Goal: Task Accomplishment & Management: Manage account settings

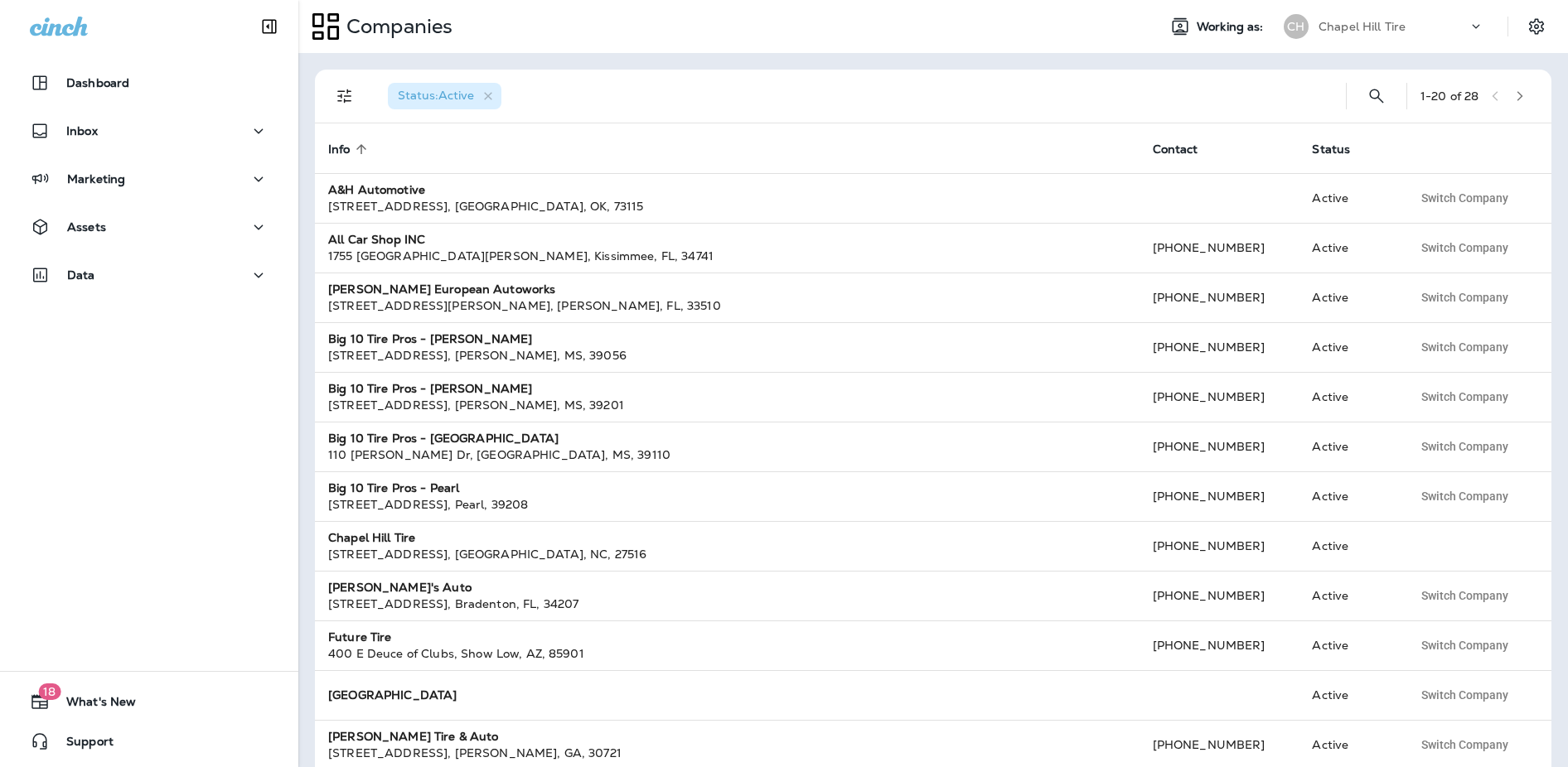
click at [1380, 27] on p "Chapel Hill Tire" at bounding box center [1362, 26] width 87 height 13
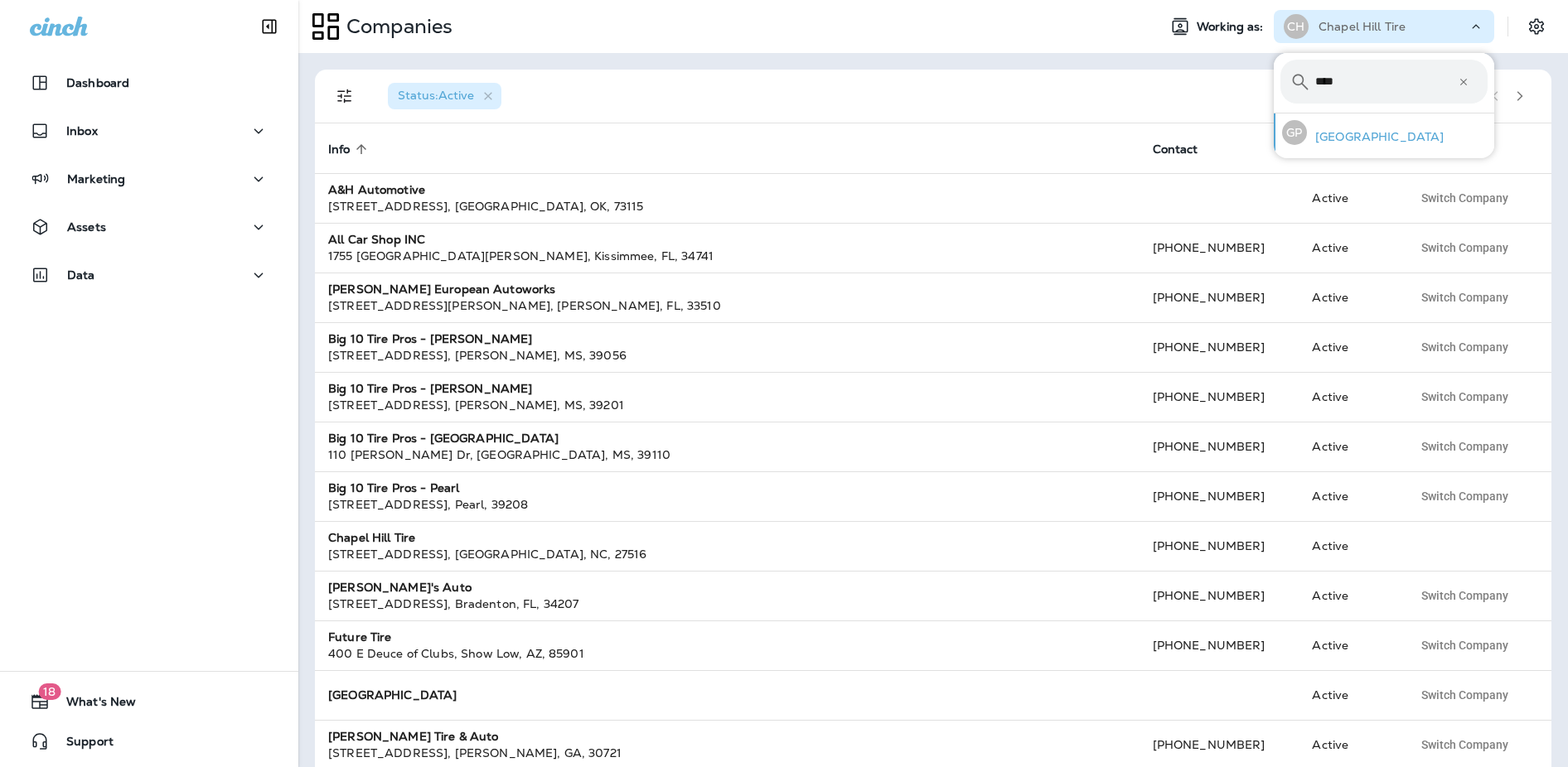
type input "****"
click at [1347, 138] on p "[GEOGRAPHIC_DATA]" at bounding box center [1375, 136] width 137 height 13
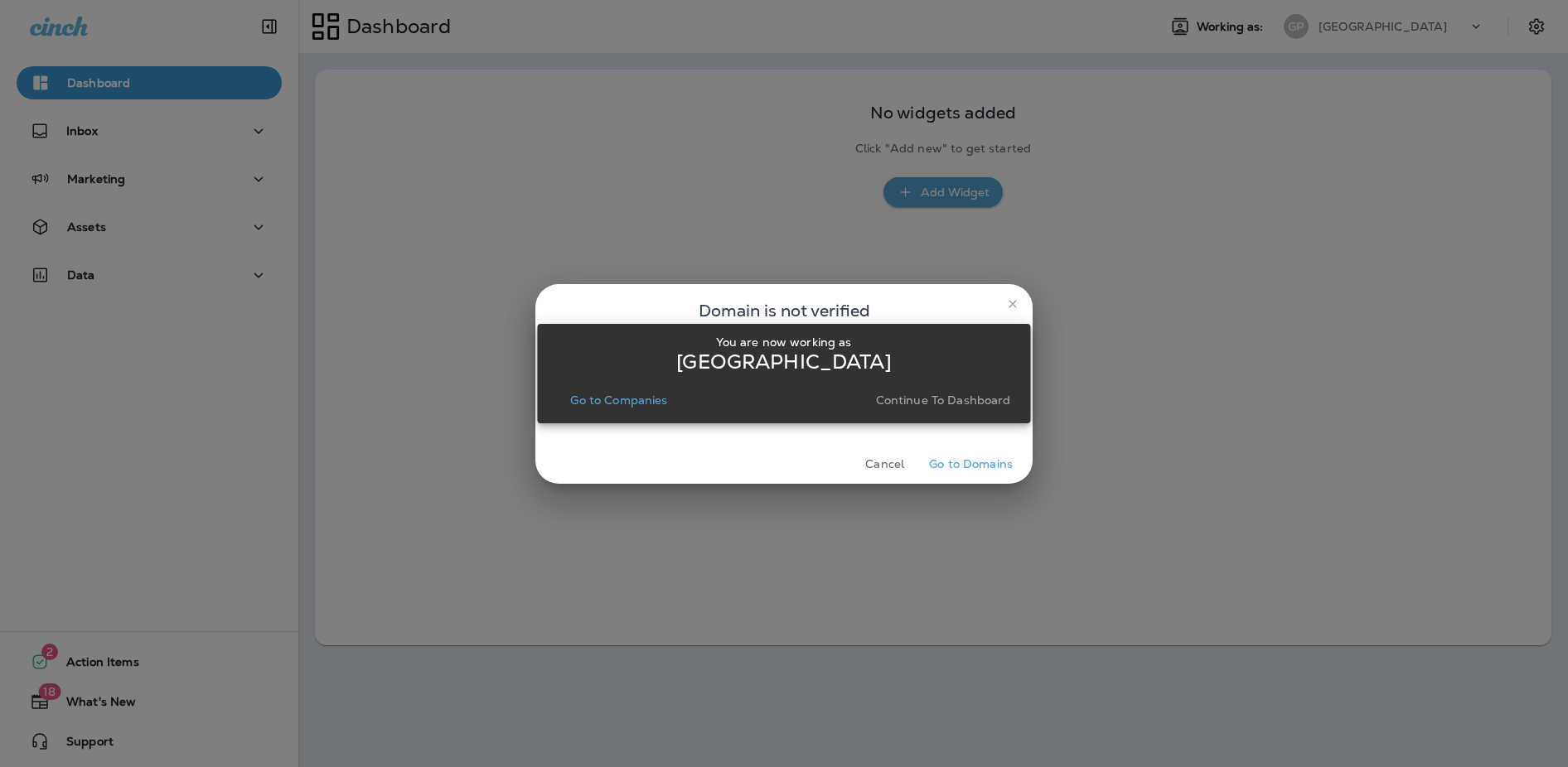
click at [797, 446] on div "You are now working as Great Plains Go to Companies Continue to Dashboard" at bounding box center [783, 373] width 493 height 748
click at [962, 467] on div "You are now working as Great Plains Go to Companies Continue to Dashboard" at bounding box center [783, 373] width 493 height 748
click at [955, 462] on div "You are now working as Great Plains Go to Companies Continue to Dashboard" at bounding box center [783, 373] width 493 height 748
click at [956, 464] on div "You are now working as Great Plains Go to Companies Continue to Dashboard" at bounding box center [783, 373] width 493 height 748
click at [948, 455] on div "You are now working as Great Plains Go to Companies Continue to Dashboard" at bounding box center [783, 373] width 493 height 748
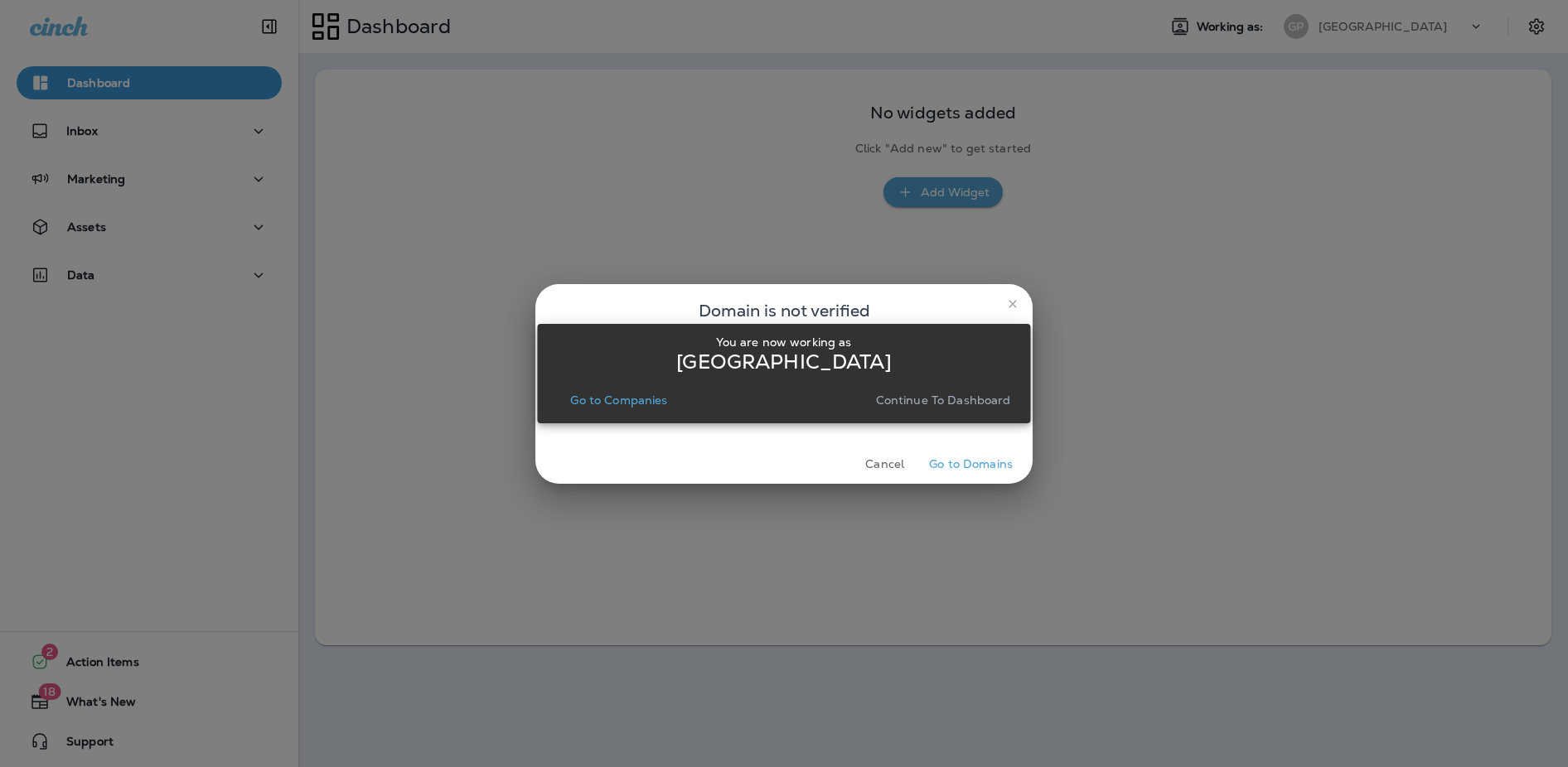
click at [948, 455] on div "You are now working as Great Plains Go to Companies Continue to Dashboard" at bounding box center [783, 373] width 493 height 748
click at [814, 387] on div "You are now working as Great Plains Go to Companies Continue to Dashboard" at bounding box center [783, 373] width 466 height 76
drag, startPoint x: 740, startPoint y: 370, endPoint x: 712, endPoint y: 383, distance: 30.9
click at [740, 369] on p "[GEOGRAPHIC_DATA]" at bounding box center [783, 362] width 215 height 13
click at [957, 467] on div "You are now working as Great Plains Go to Companies Continue to Dashboard" at bounding box center [783, 373] width 493 height 748
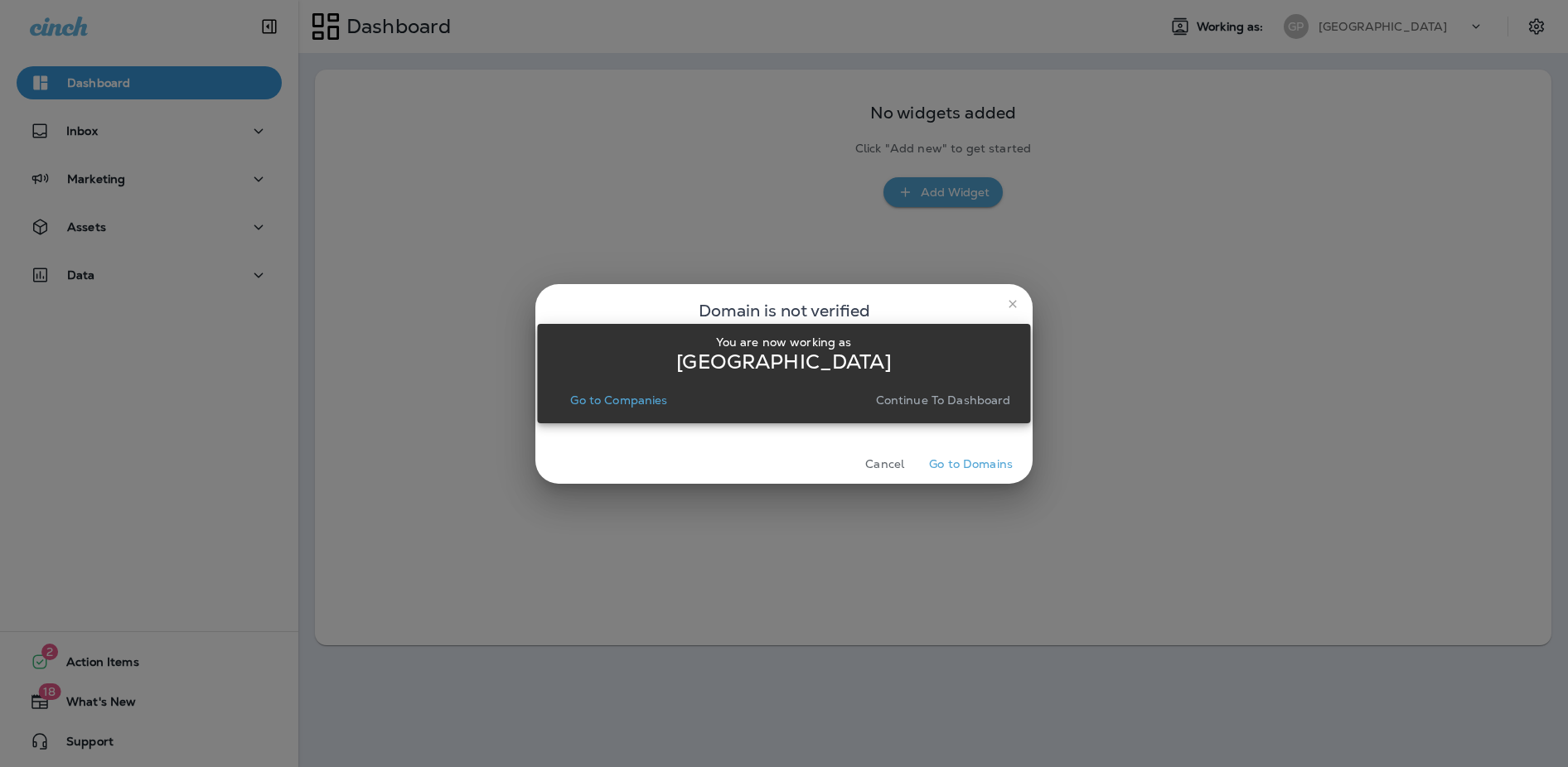
click at [957, 467] on div "You are now working as Great Plains Go to Companies Continue to Dashboard" at bounding box center [783, 373] width 493 height 748
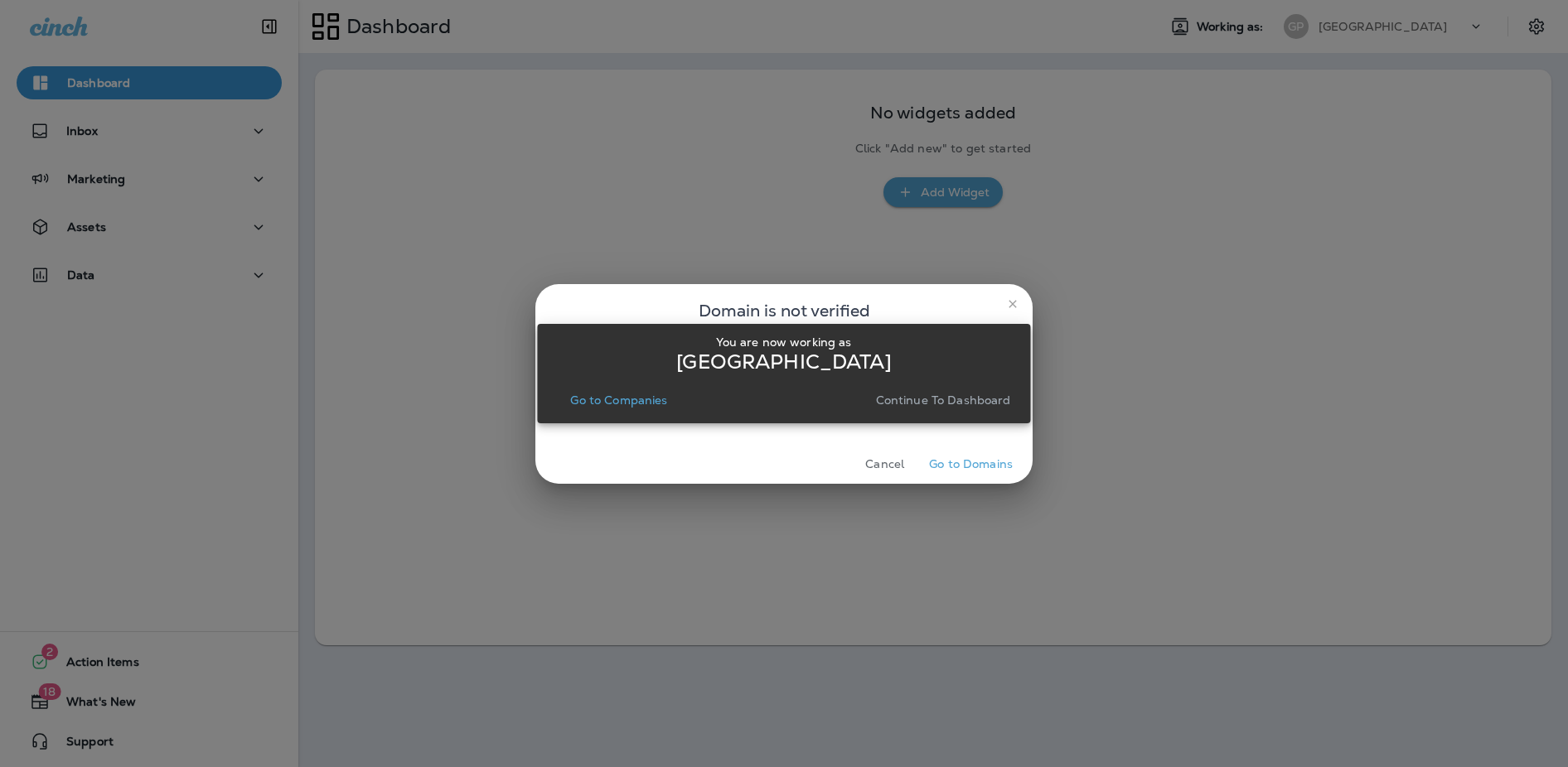
click at [973, 464] on div "You are now working as Great Plains Go to Companies Continue to Dashboard" at bounding box center [783, 373] width 493 height 748
click at [1011, 305] on div "You are now working as Great Plains Go to Companies Continue to Dashboard" at bounding box center [783, 373] width 493 height 748
click at [1013, 303] on div "You are now working as Great Plains Go to Companies Continue to Dashboard" at bounding box center [783, 373] width 493 height 748
click at [1021, 311] on div "You are now working as Great Plains Go to Companies Continue to Dashboard" at bounding box center [783, 373] width 493 height 748
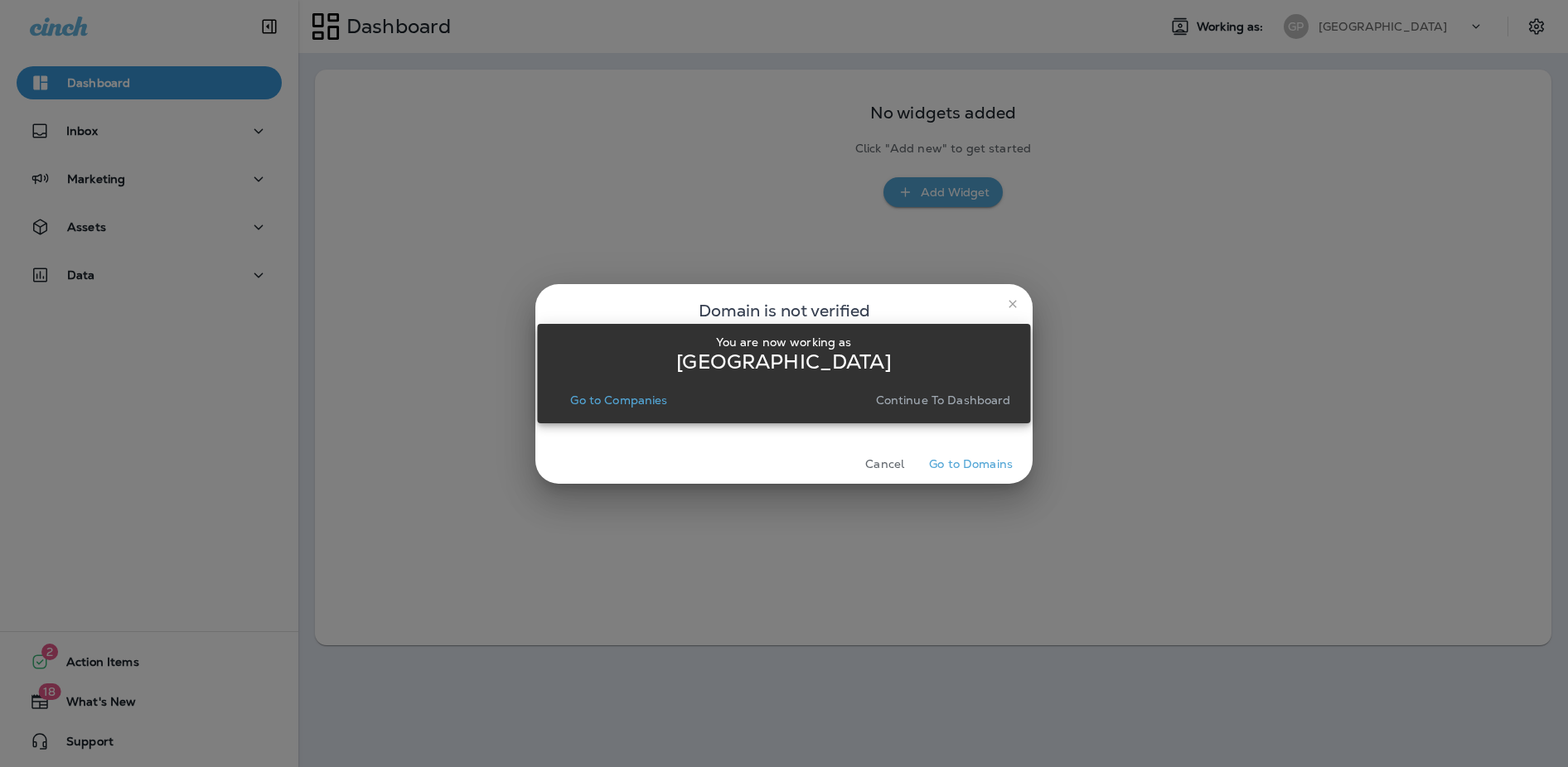
click at [1010, 307] on div "You are now working as Great Plains Go to Companies Continue to Dashboard" at bounding box center [783, 373] width 493 height 748
click at [1162, 326] on div "Domain is not verified The domain for [GEOGRAPHIC_DATA] is not verified. This m…" at bounding box center [784, 383] width 1568 height 767
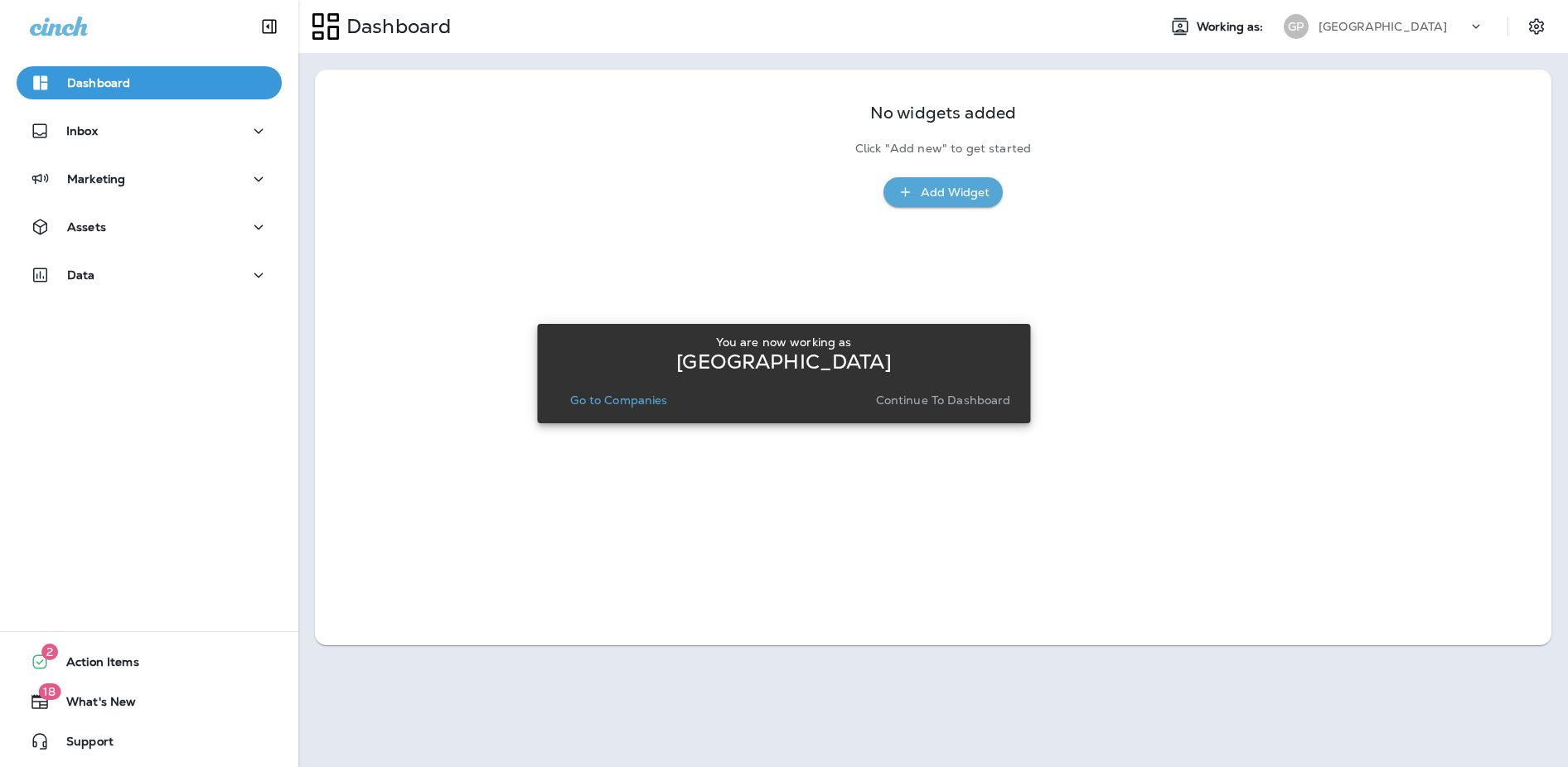
click at [919, 362] on div "[GEOGRAPHIC_DATA]" at bounding box center [783, 362] width 466 height 13
click at [932, 403] on p "Continue to Dashboard" at bounding box center [943, 400] width 135 height 13
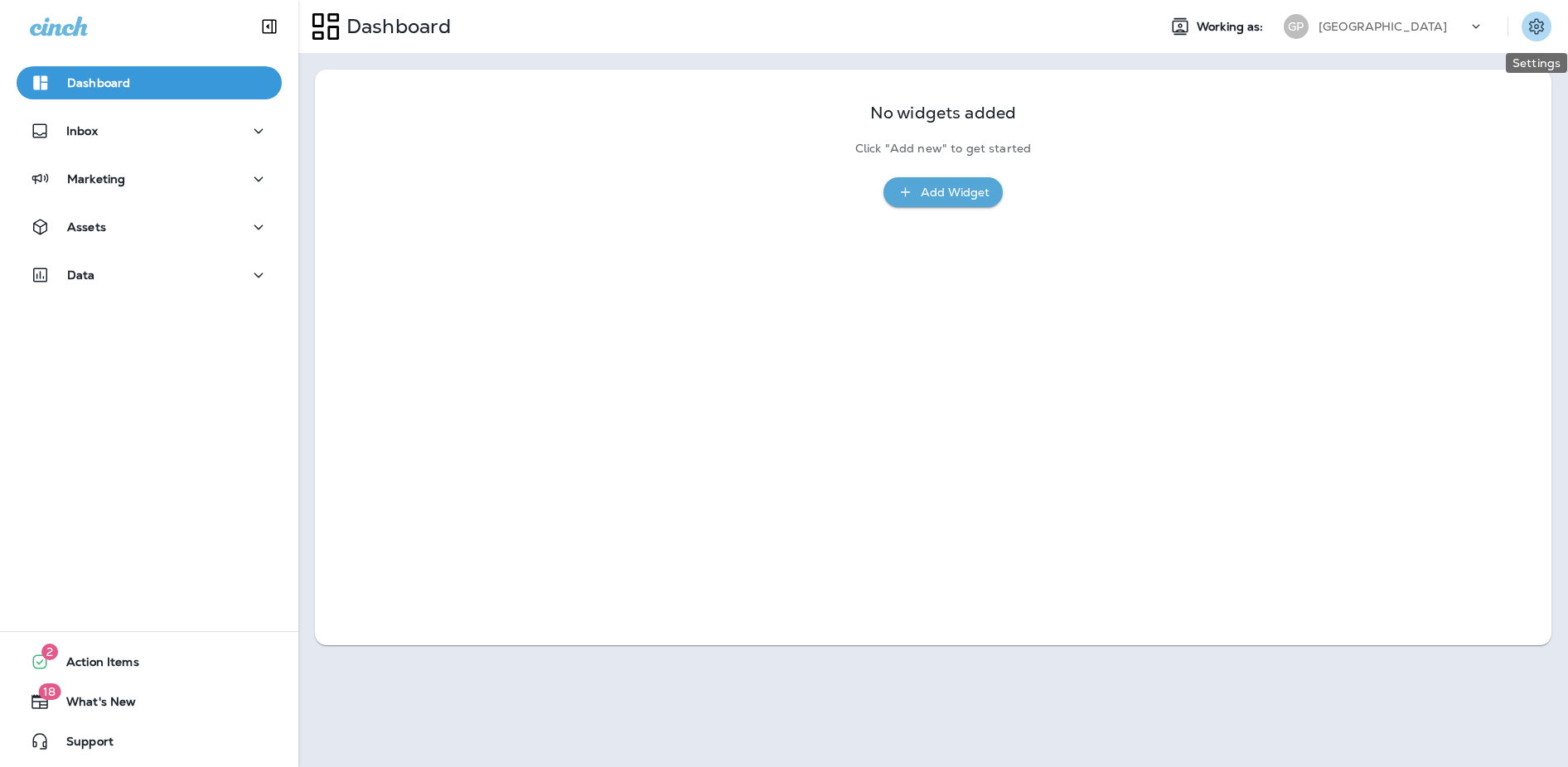
click at [1544, 28] on icon "Settings" at bounding box center [1536, 27] width 19 height 19
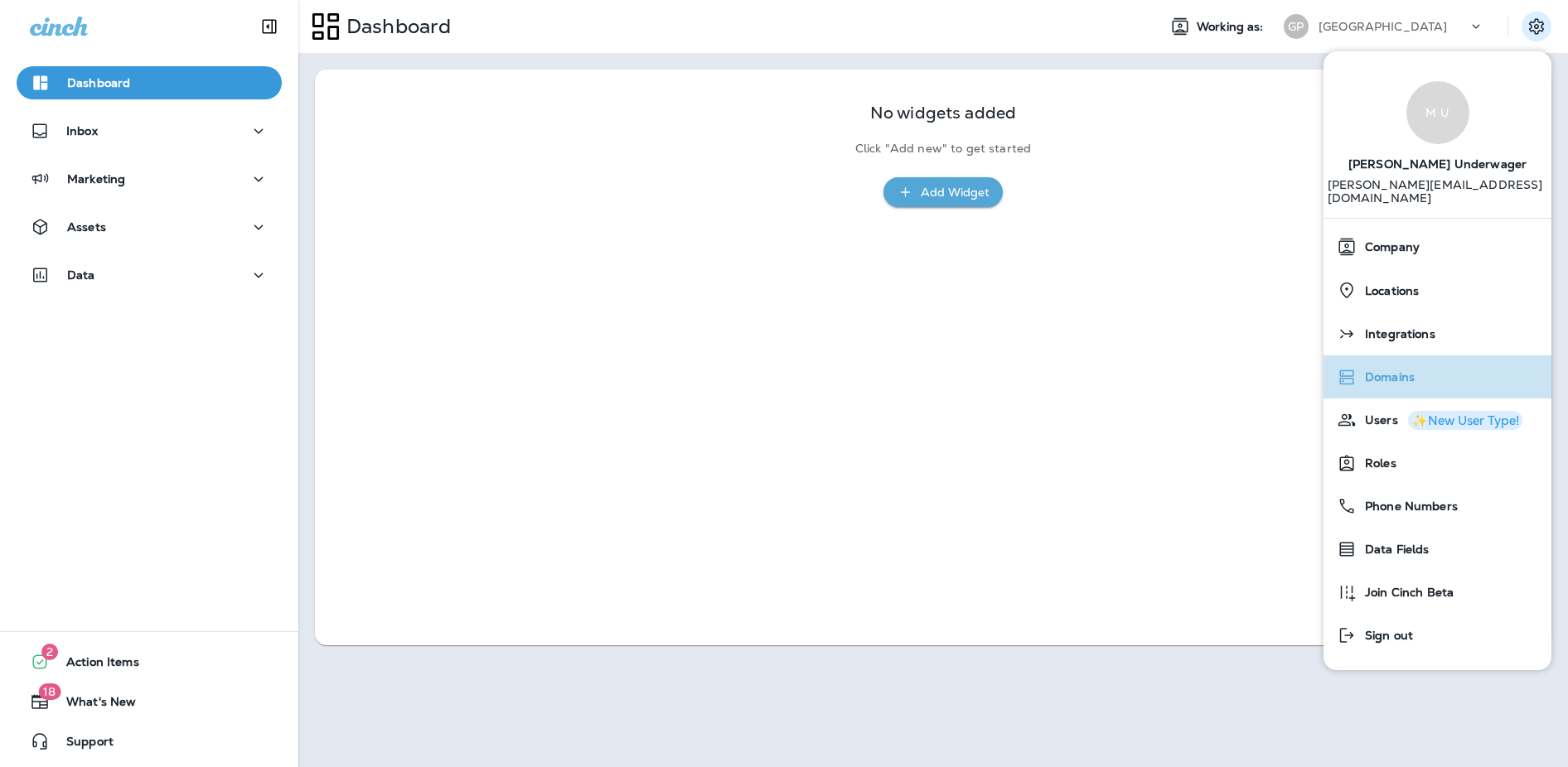
click at [1394, 371] on span "Domains" at bounding box center [1386, 378] width 58 height 14
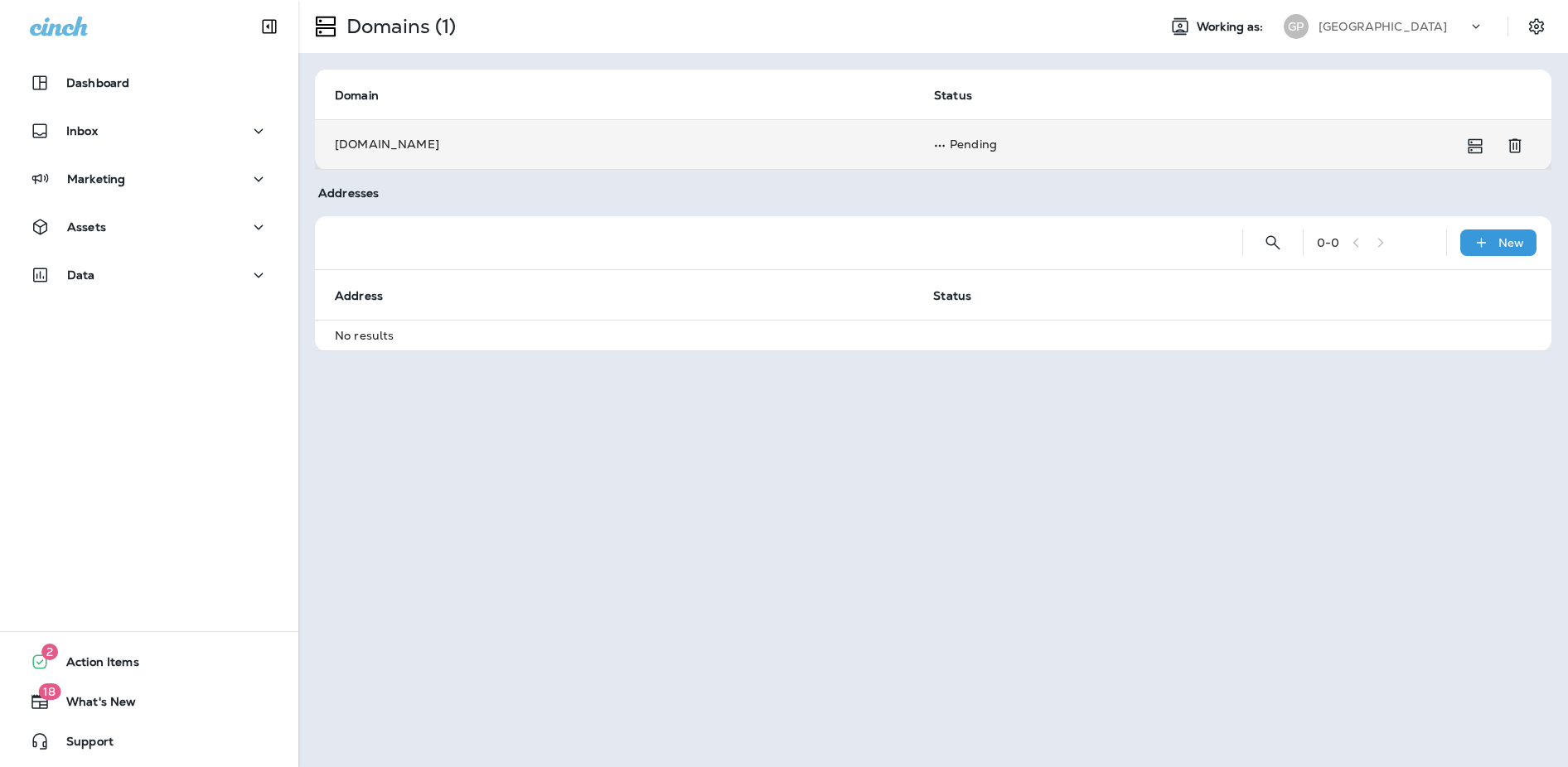
click at [970, 139] on td "Pending" at bounding box center [1212, 144] width 597 height 50
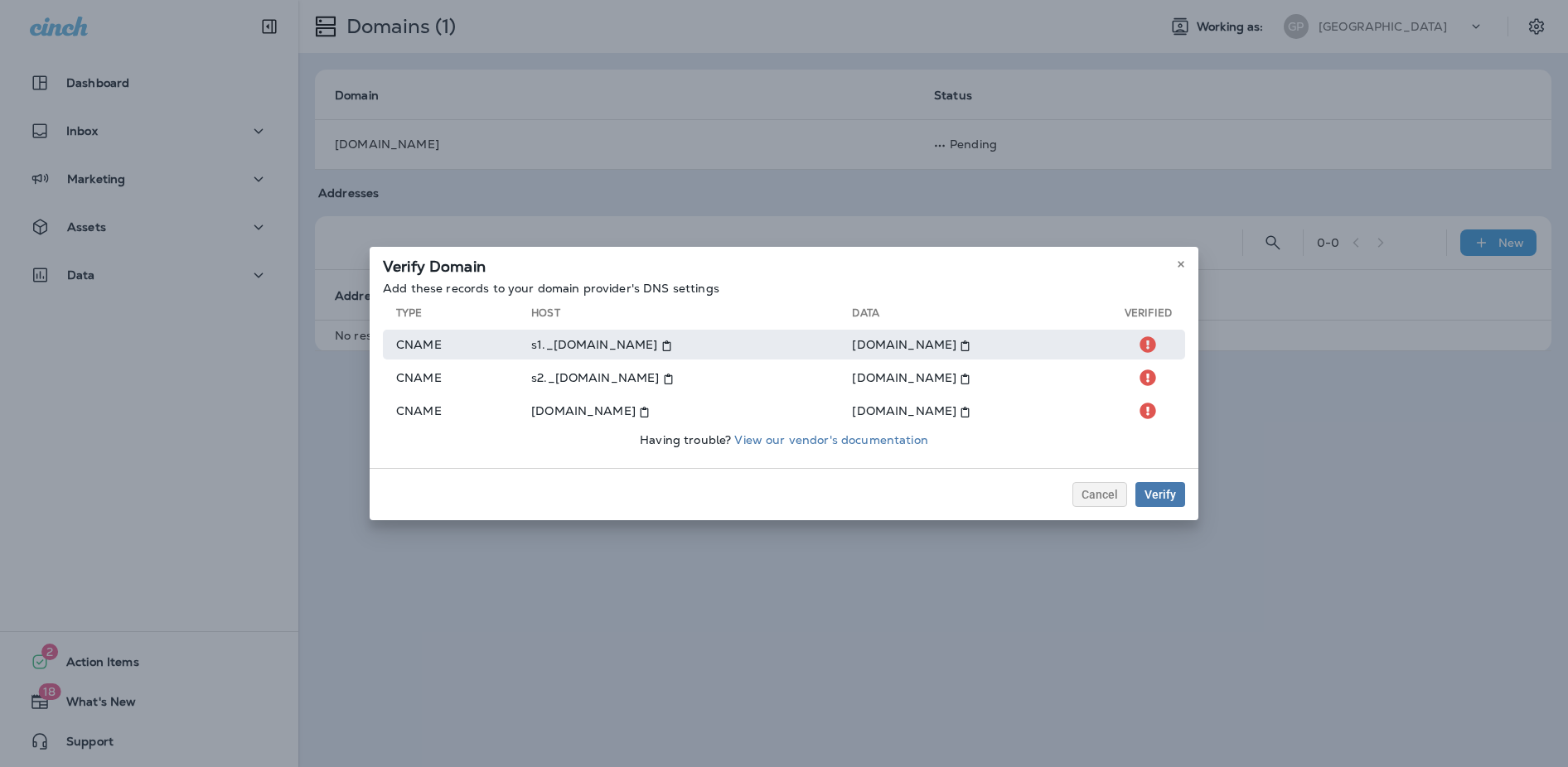
click at [971, 346] on icon at bounding box center [965, 346] width 11 height 11
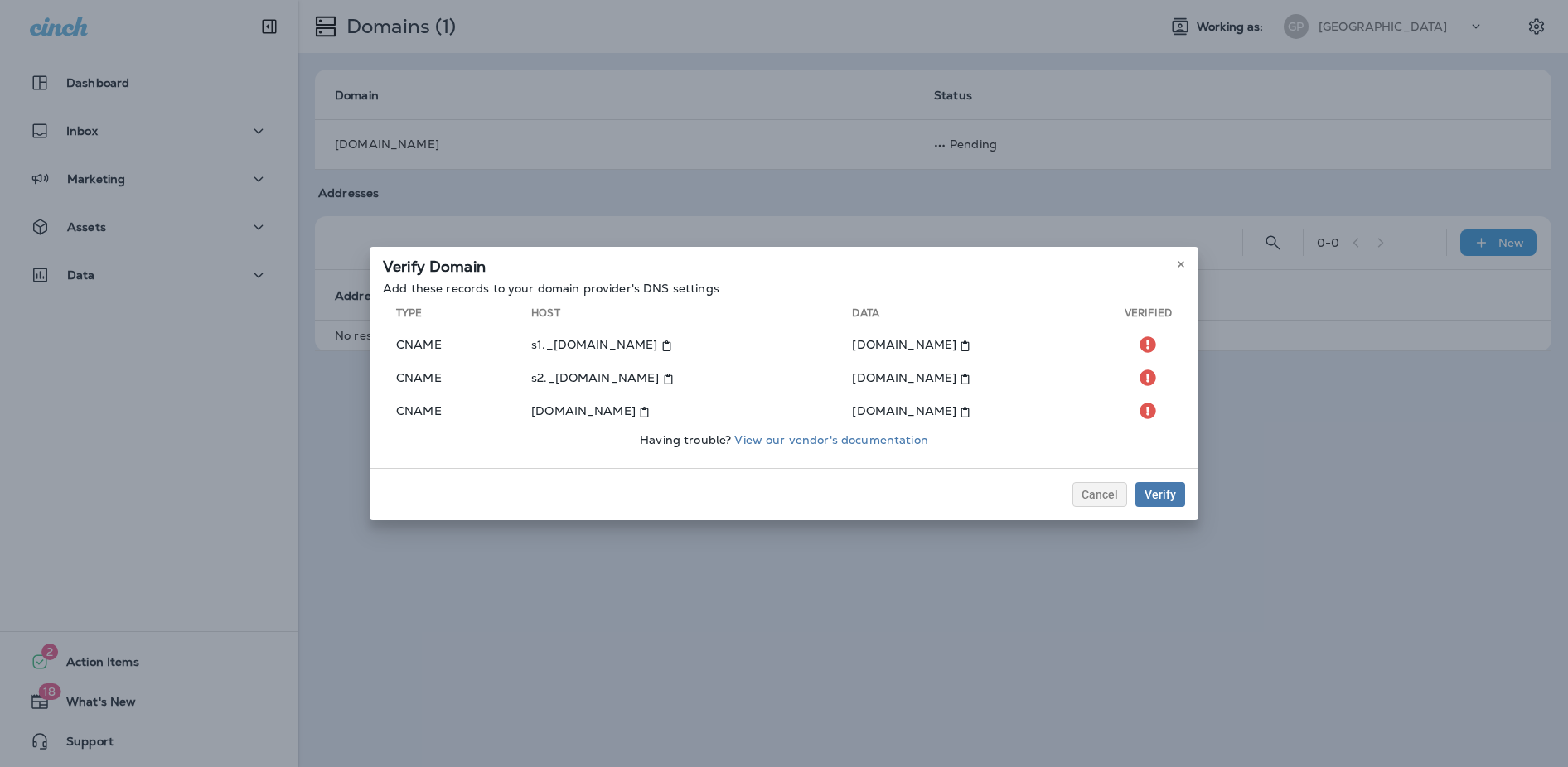
click at [977, 285] on p "Add these records to your domain provider's DNS settings" at bounding box center [784, 288] width 802 height 13
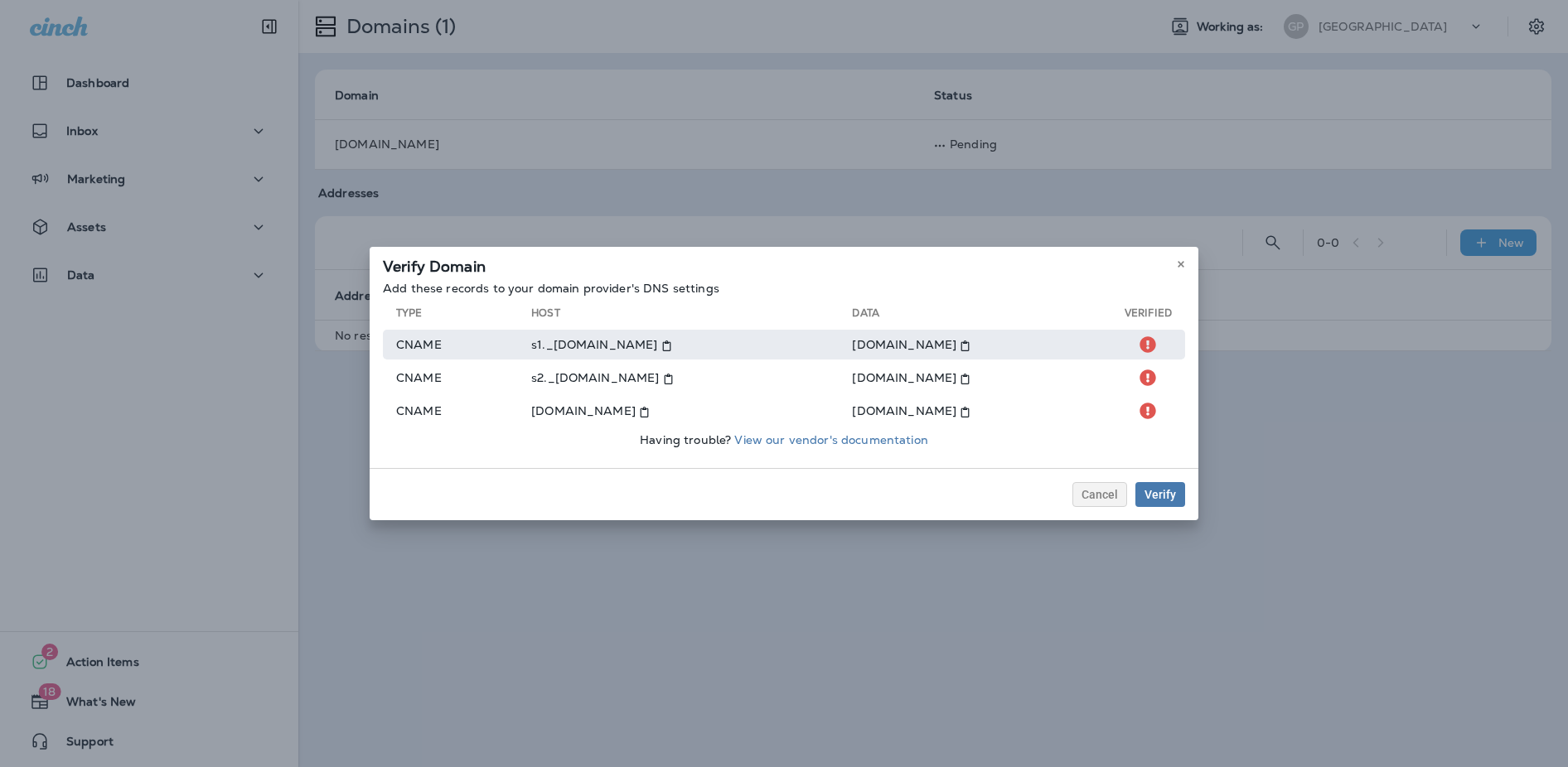
click at [672, 345] on icon at bounding box center [666, 346] width 11 height 11
click at [971, 345] on icon at bounding box center [965, 346] width 11 height 11
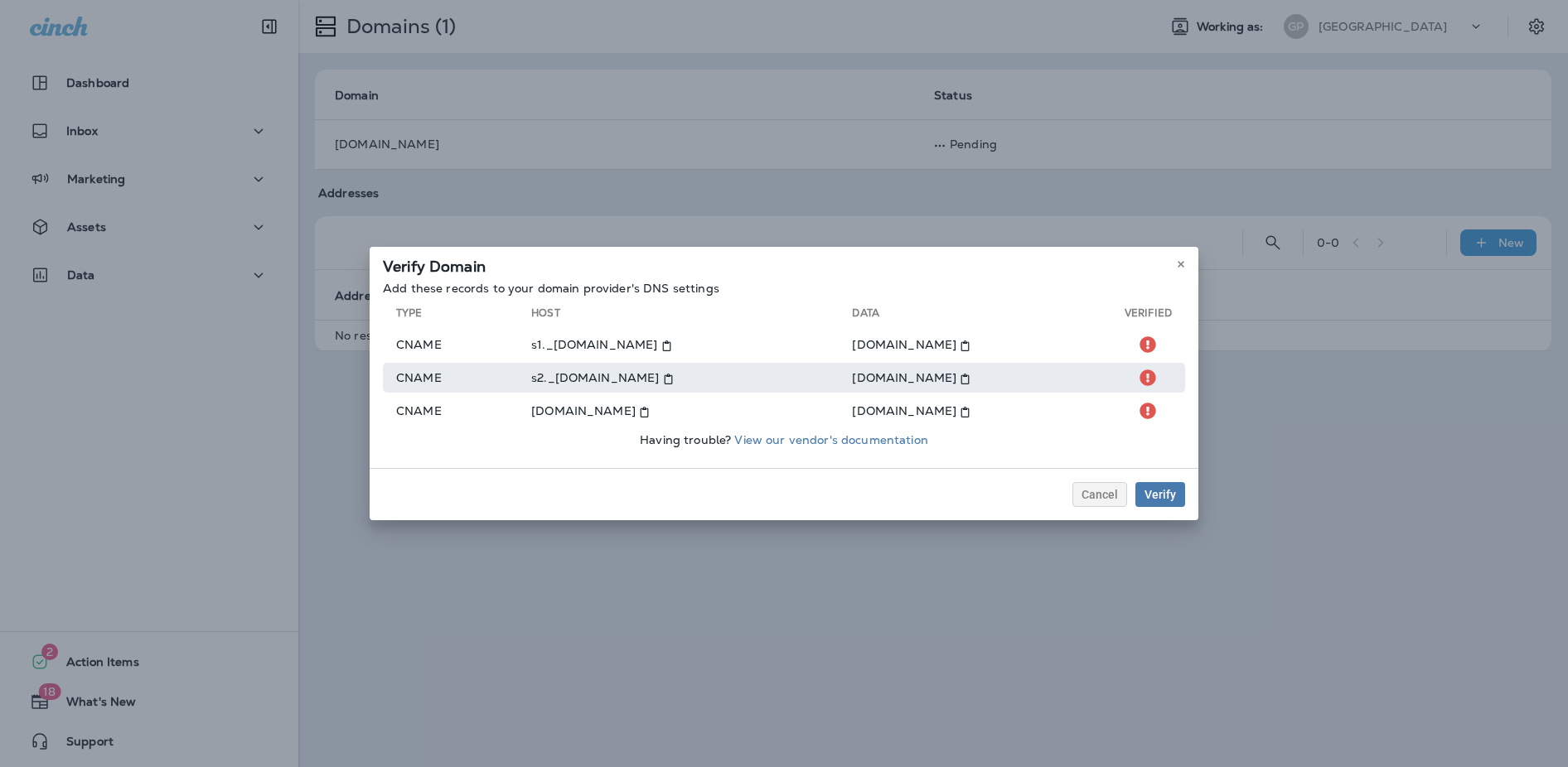
click at [673, 377] on icon at bounding box center [668, 379] width 11 height 11
click at [970, 377] on use at bounding box center [965, 379] width 8 height 11
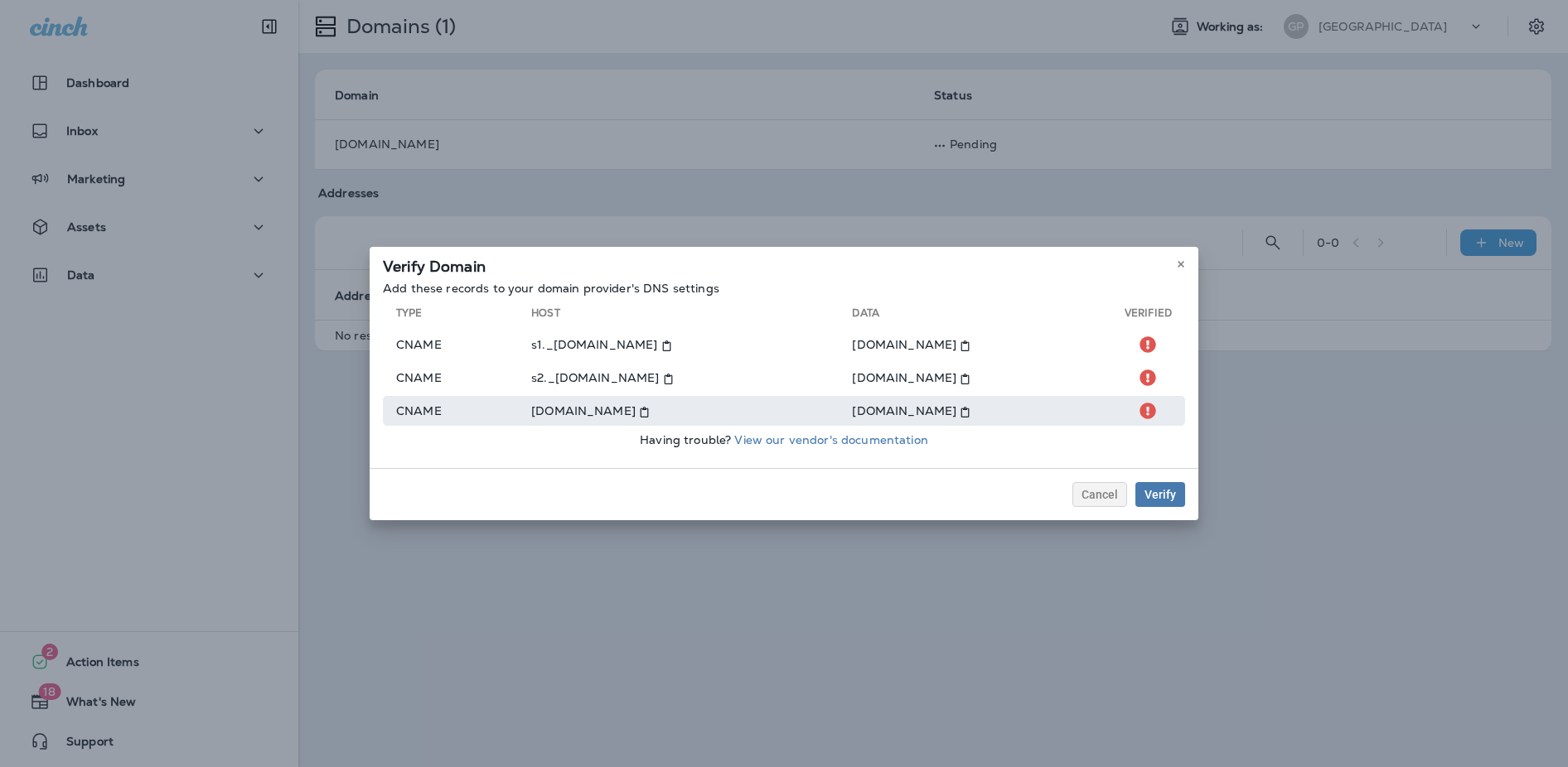
click at [649, 410] on icon at bounding box center [644, 412] width 11 height 11
click at [965, 412] on use at bounding box center [965, 412] width 8 height 11
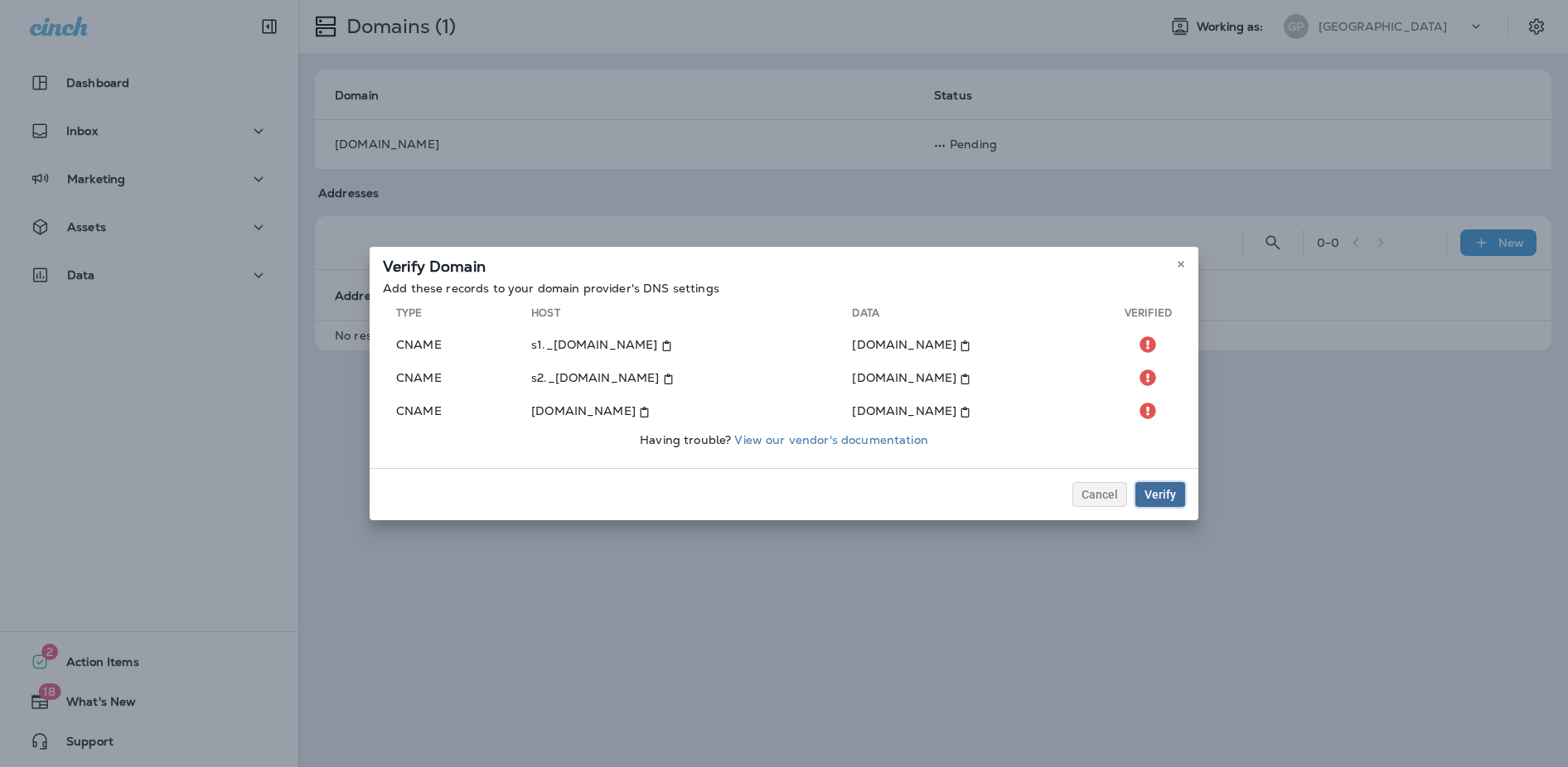
click at [1159, 494] on div "Verify" at bounding box center [1160, 494] width 32 height 12
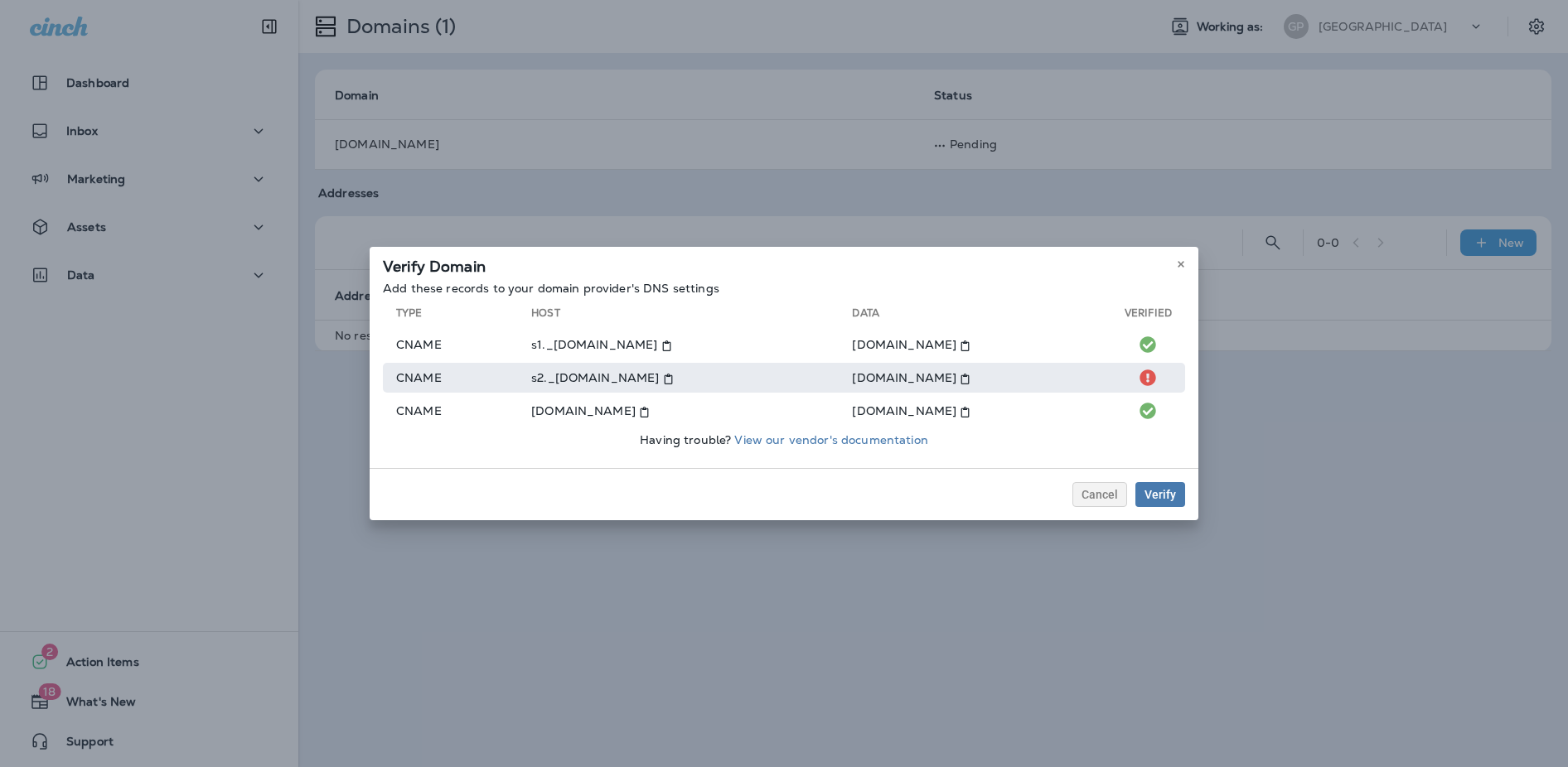
click at [673, 378] on icon at bounding box center [668, 379] width 11 height 11
click at [971, 379] on icon at bounding box center [965, 379] width 11 height 11
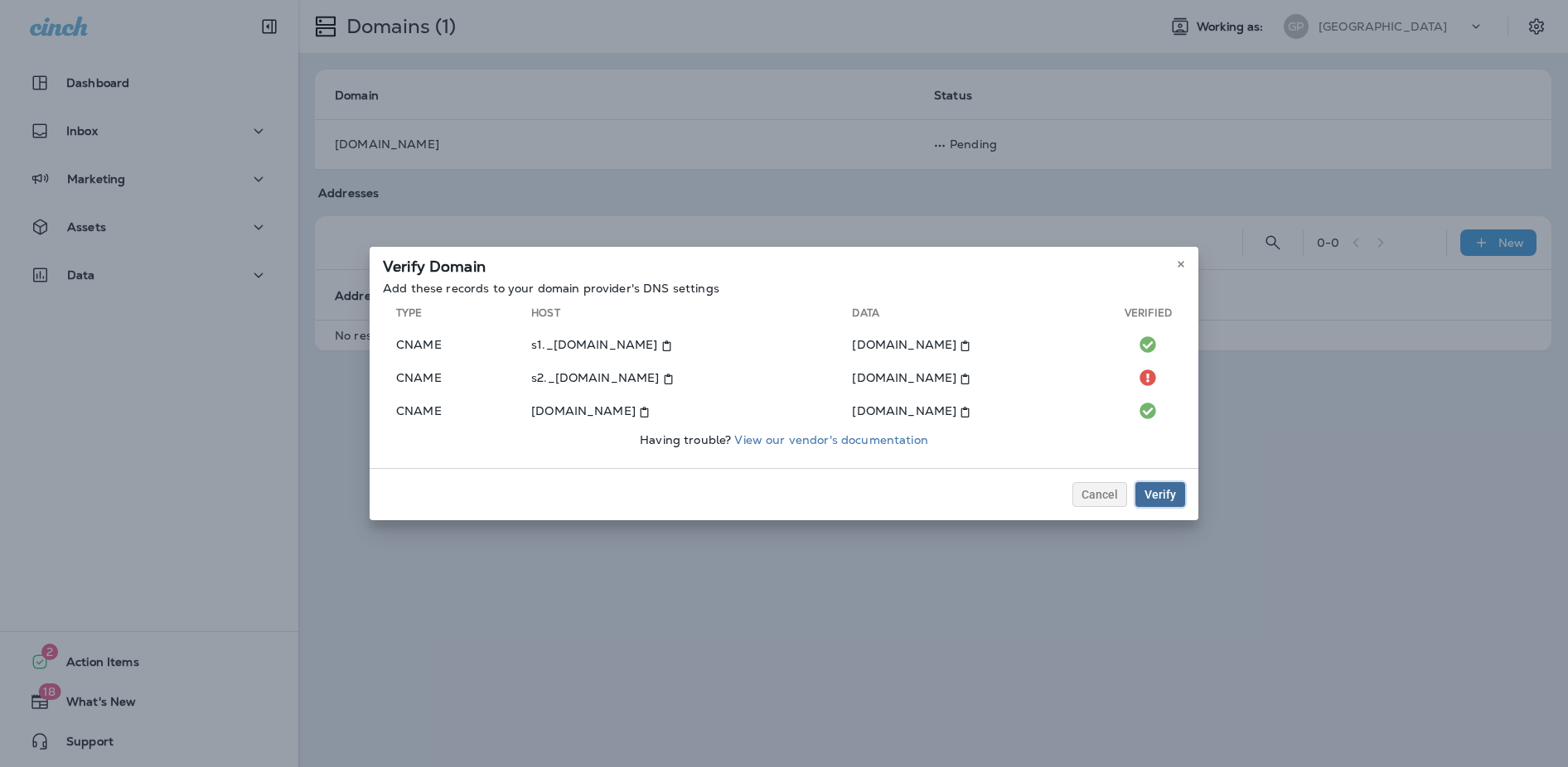
click at [1164, 492] on div "Verify" at bounding box center [1160, 494] width 32 height 12
